Goal: Information Seeking & Learning: Understand process/instructions

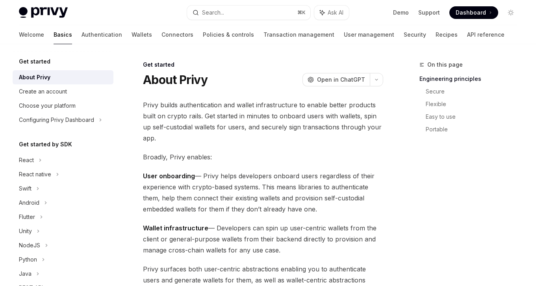
click at [203, 79] on h1 "About Privy" at bounding box center [175, 80] width 65 height 14
click at [205, 19] on button "Search... ⌘ K" at bounding box center [248, 13] width 123 height 14
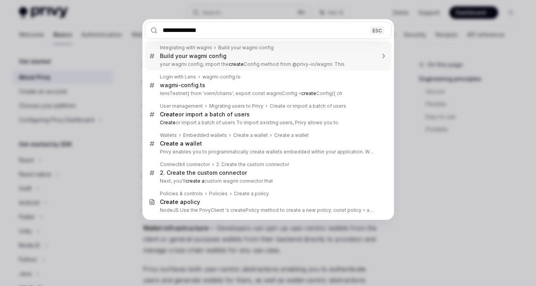
type input "**********"
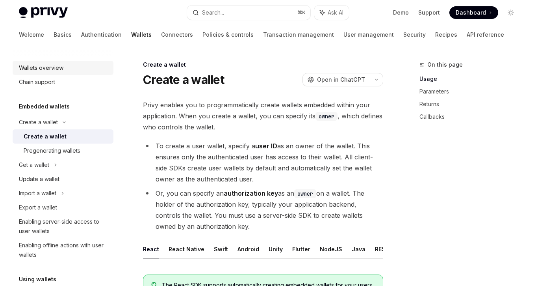
click at [60, 65] on div "Wallets overview" at bounding box center [41, 67] width 45 height 9
type textarea "*"
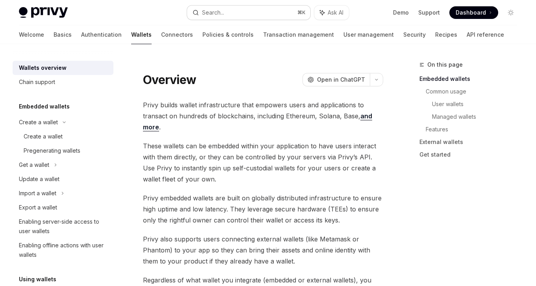
click at [239, 10] on button "Search... ⌘ K" at bounding box center [248, 13] width 123 height 14
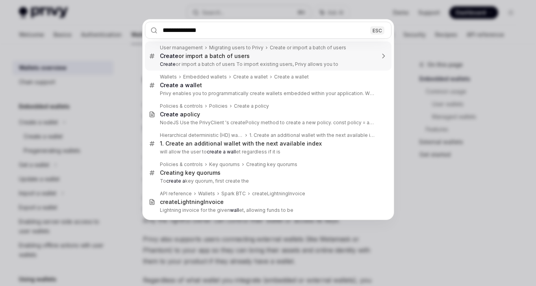
type input "**********"
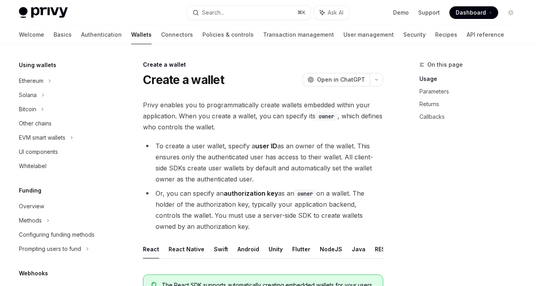
scroll to position [215, 0]
click at [43, 109] on icon at bounding box center [42, 108] width 3 height 9
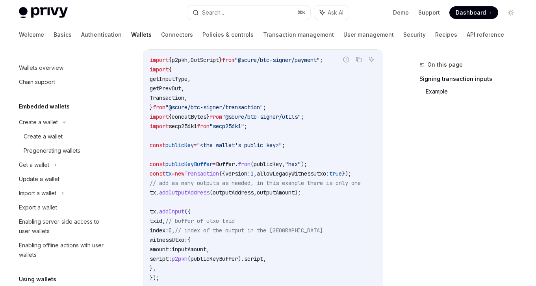
scroll to position [288, 0]
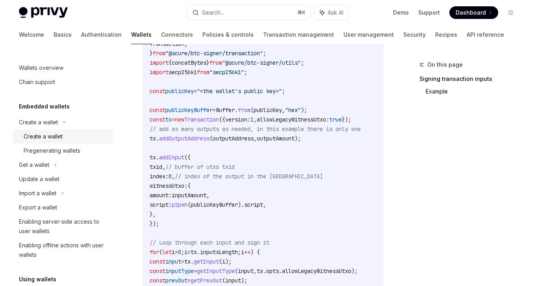
click at [47, 135] on div "Create a wallet" at bounding box center [43, 136] width 39 height 9
type textarea "*"
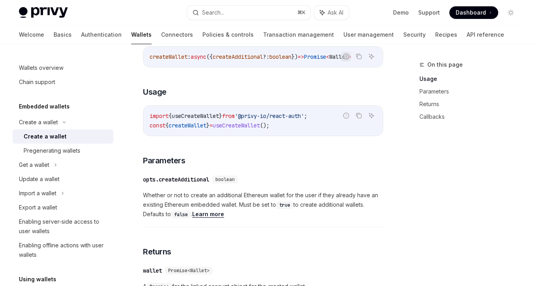
scroll to position [682, 0]
